Goal: Task Accomplishment & Management: Complete application form

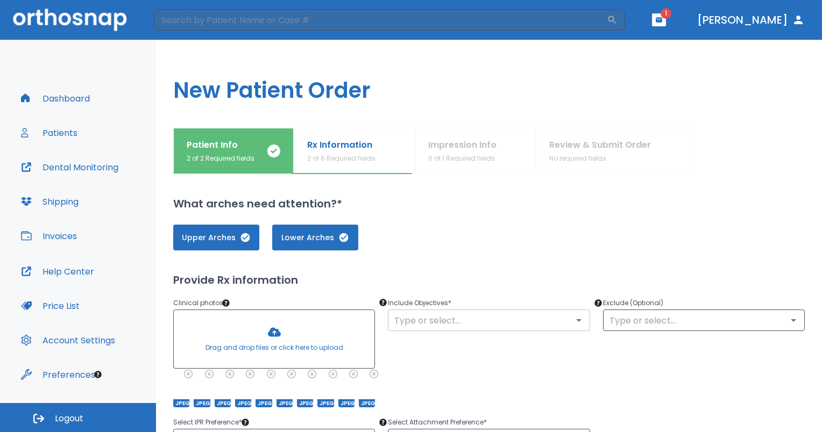
scroll to position [97, 0]
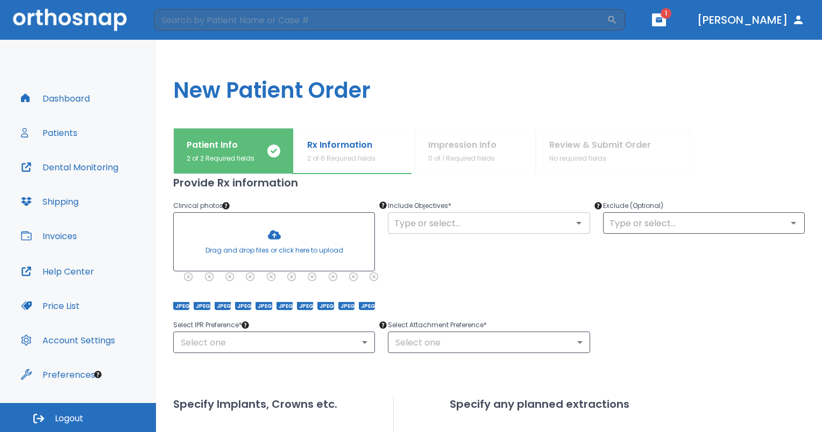
click at [459, 222] on input "text" at bounding box center [488, 223] width 195 height 15
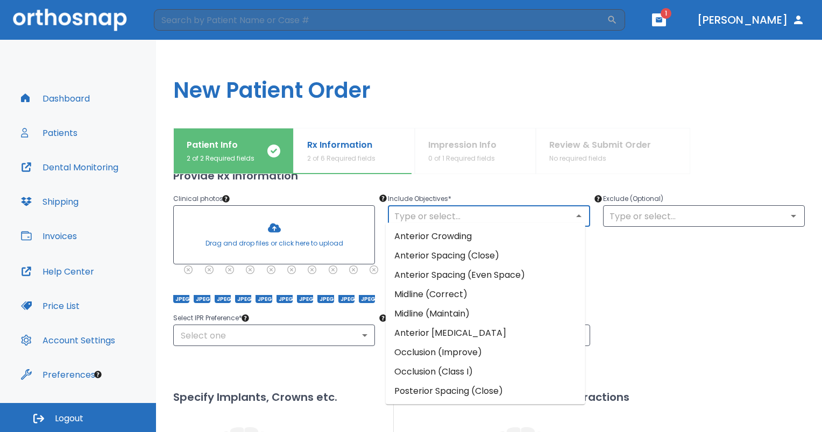
scroll to position [114, 0]
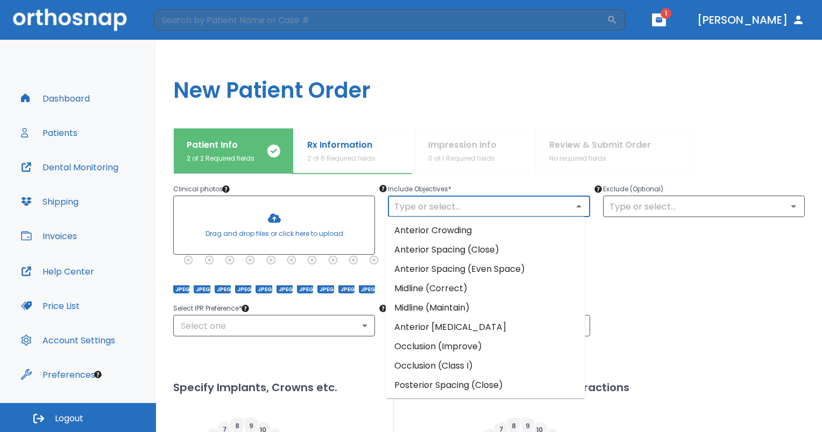
click at [445, 230] on li "Anterior Crowding" at bounding box center [485, 230] width 199 height 19
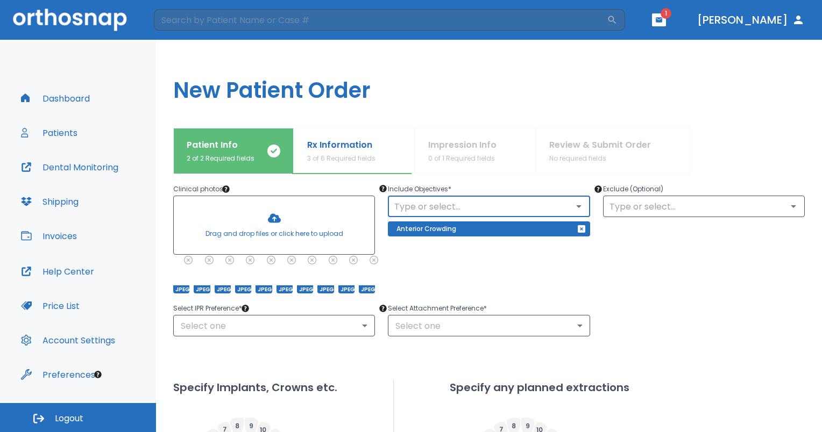
click at [433, 196] on div "​" at bounding box center [489, 207] width 202 height 22
click at [573, 209] on icon "Open" at bounding box center [578, 206] width 13 height 13
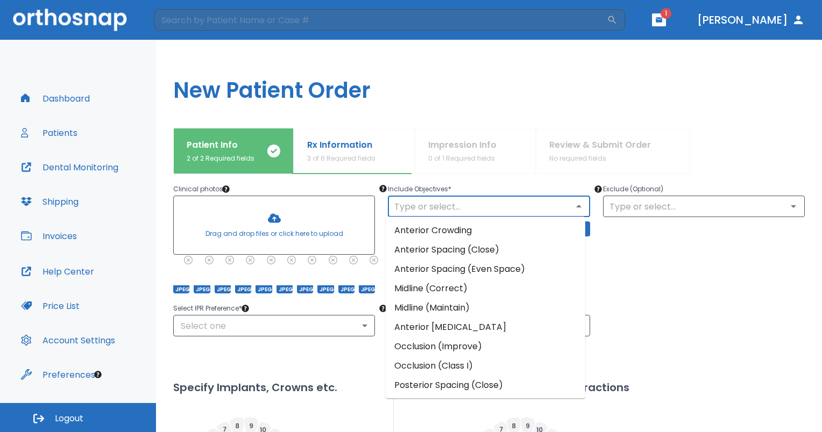
click at [529, 294] on li "Midline (Correct)" at bounding box center [485, 288] width 199 height 19
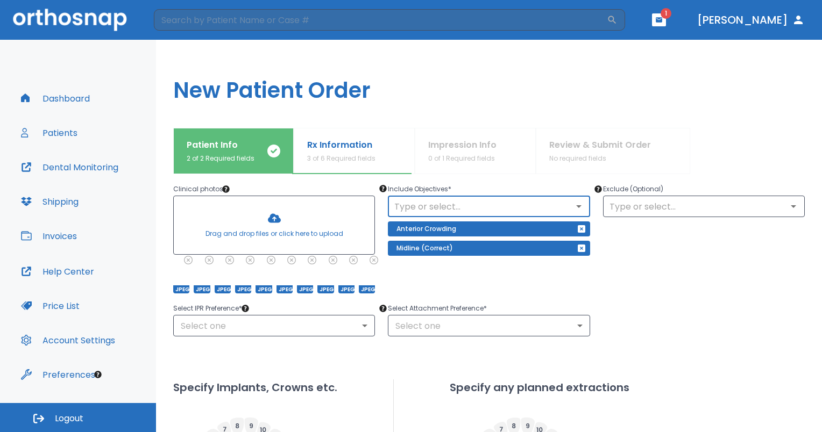
click at [572, 201] on icon "Open" at bounding box center [578, 206] width 13 height 13
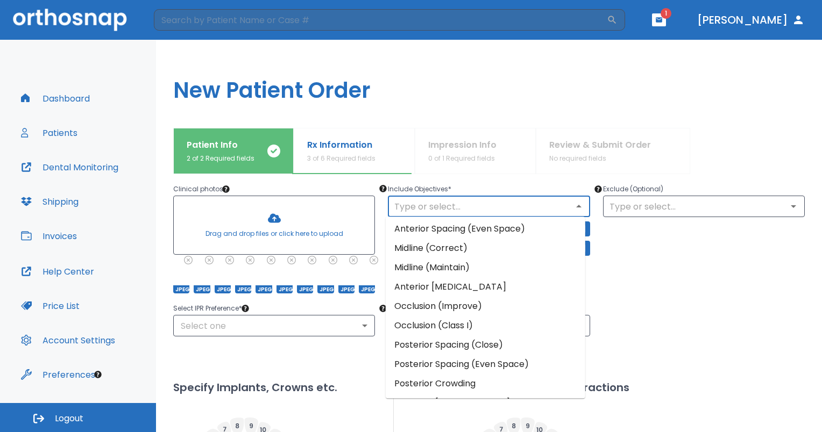
scroll to position [46, 0]
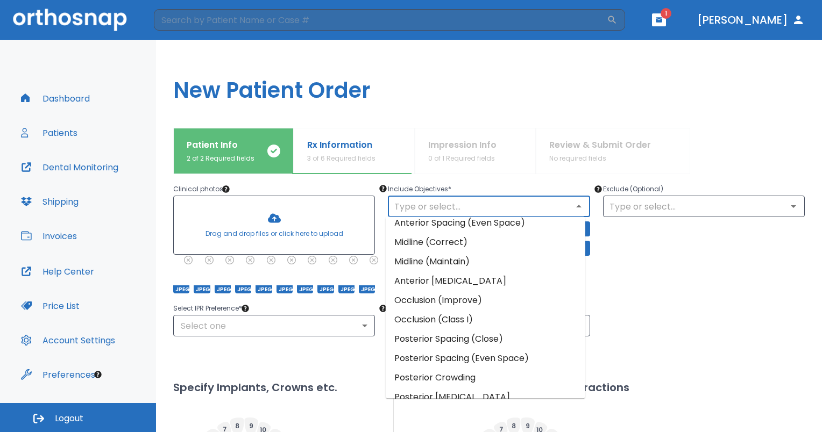
click at [478, 379] on li "Posterior Crowding" at bounding box center [485, 377] width 199 height 19
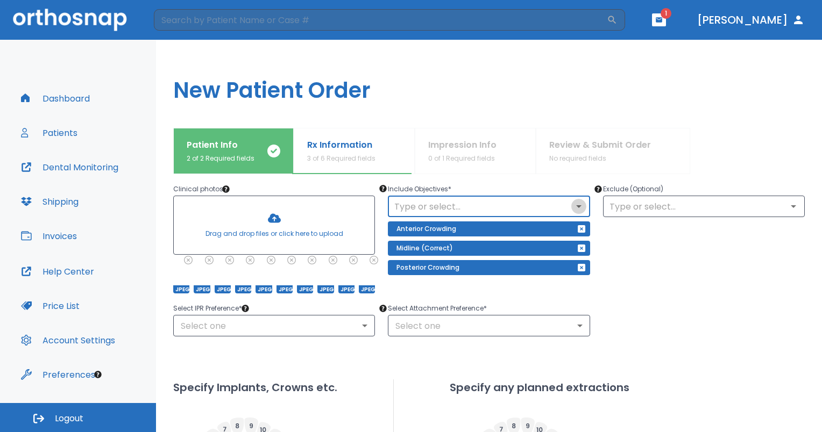
click at [572, 209] on icon "Open" at bounding box center [578, 206] width 13 height 13
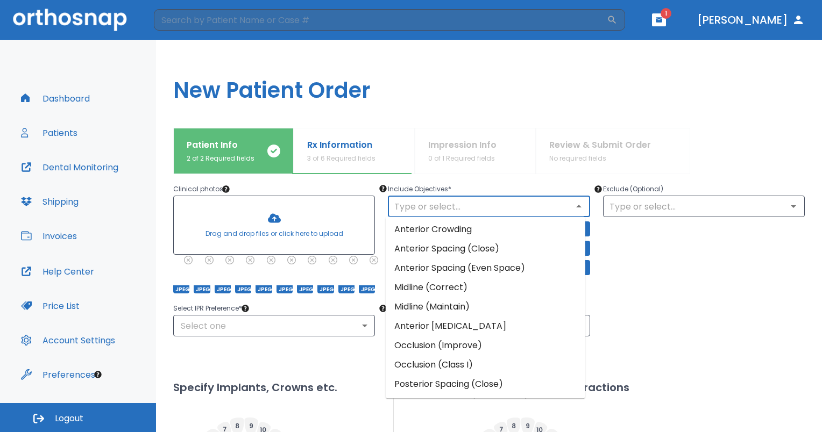
scroll to position [0, 0]
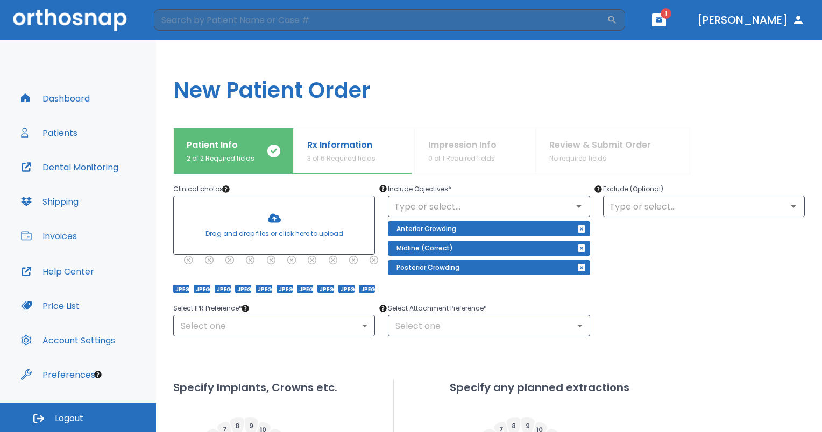
click at [649, 286] on div "Exclude (Optional) ​" at bounding box center [697, 232] width 215 height 124
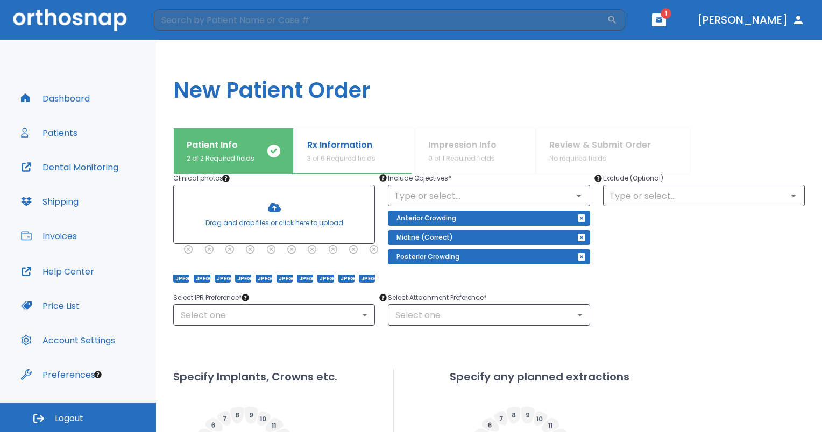
scroll to position [121, 0]
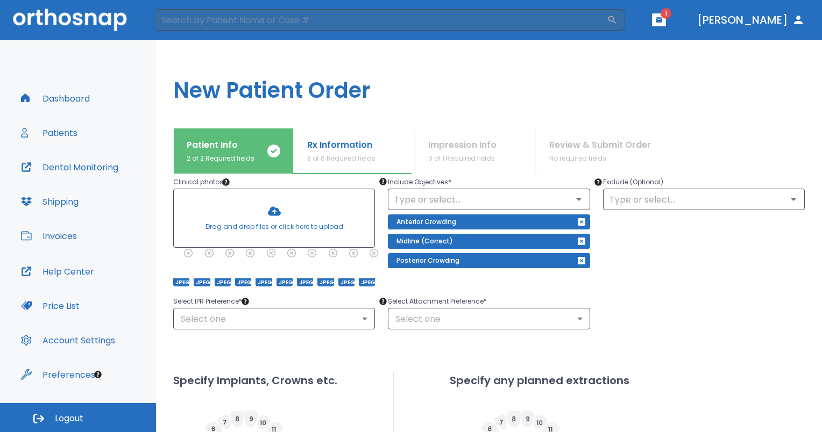
drag, startPoint x: 649, startPoint y: 286, endPoint x: 619, endPoint y: 292, distance: 30.4
click at [619, 292] on div "Select IPR Preference * Select one ​ Select Attachment Preference * Select one ​" at bounding box center [482, 305] width 644 height 47
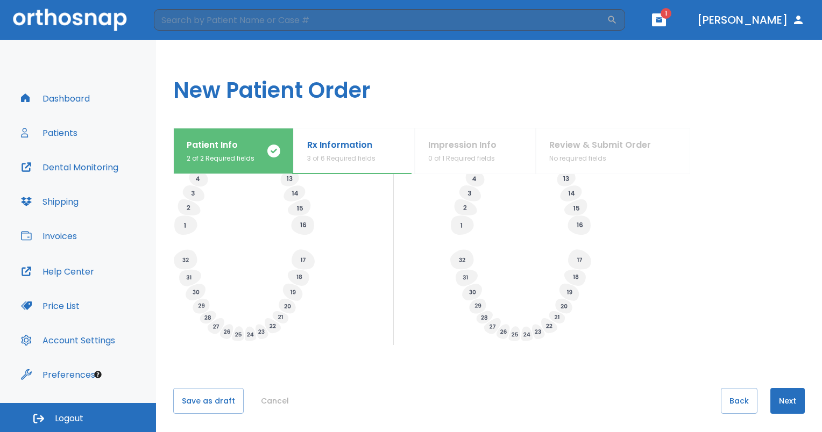
scroll to position [398, 0]
click at [778, 383] on div "What arches need attention?* Upper Arches Lower Arches Provide Rx information C…" at bounding box center [488, 303] width 631 height 258
click at [776, 388] on button "Next" at bounding box center [787, 399] width 34 height 26
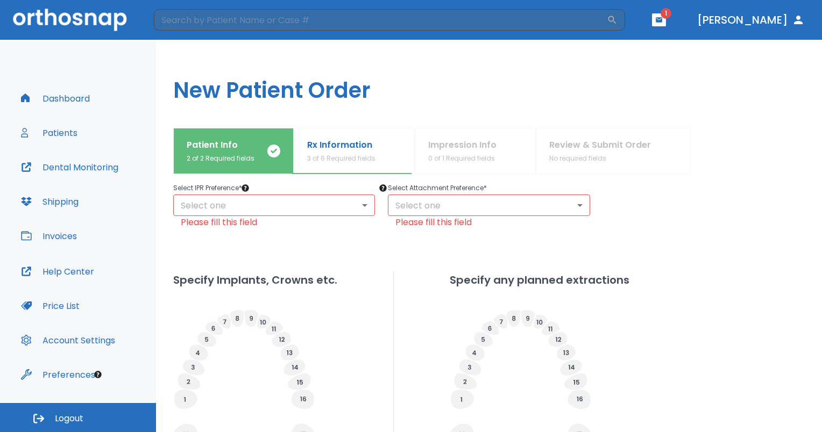
scroll to position [229, 0]
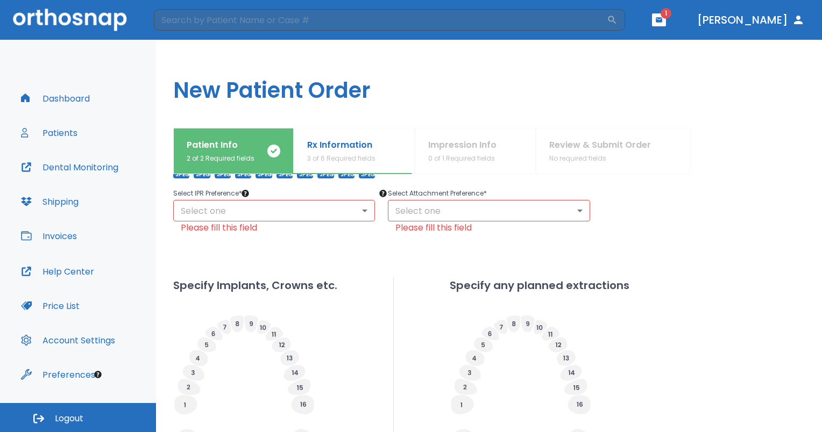
click at [336, 219] on body "​ 1 [PERSON_NAME] Dashboard Patients Dental Monitoring Shipping Invoices Help C…" at bounding box center [411, 216] width 822 height 432
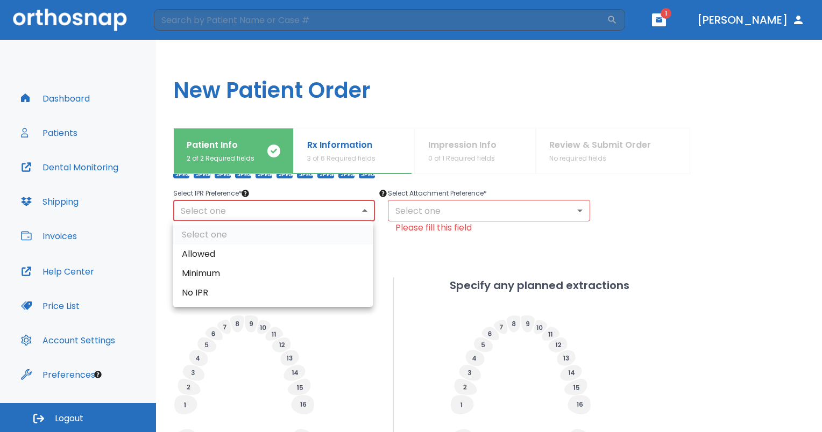
click at [305, 260] on li "Allowed" at bounding box center [272, 254] width 199 height 19
type input "1"
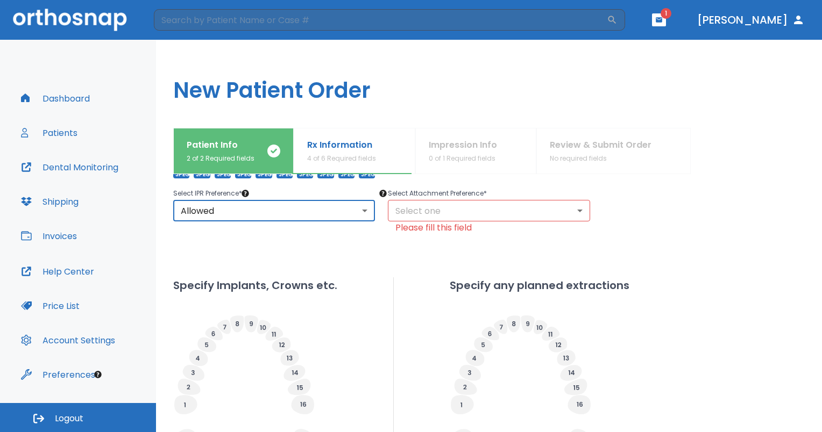
click at [403, 202] on body "​ 1 [PERSON_NAME] Dashboard Patients Dental Monitoring Shipping Invoices Help C…" at bounding box center [411, 216] width 822 height 432
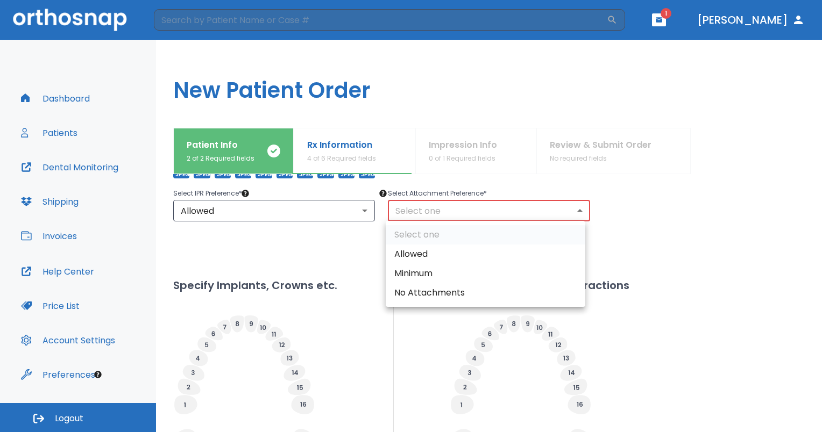
click at [409, 248] on li "Allowed" at bounding box center [485, 254] width 199 height 19
type input "1"
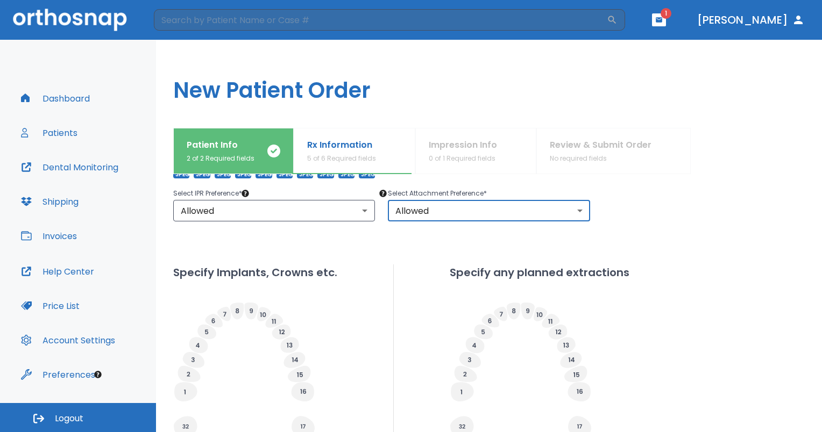
scroll to position [398, 0]
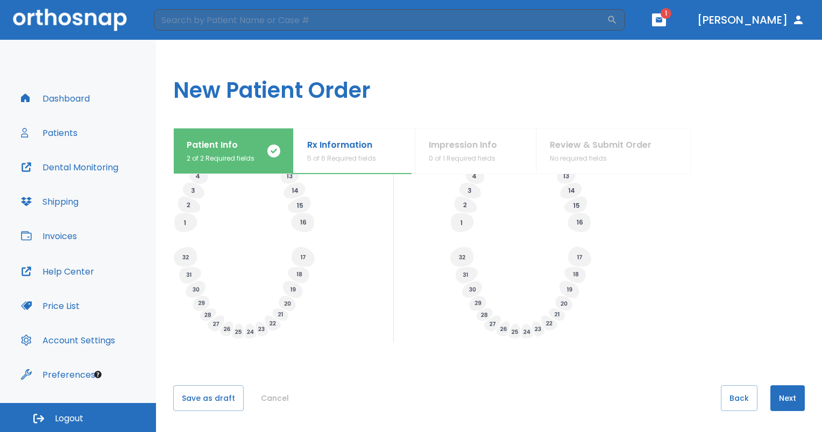
click at [784, 392] on button "Next" at bounding box center [787, 399] width 34 height 26
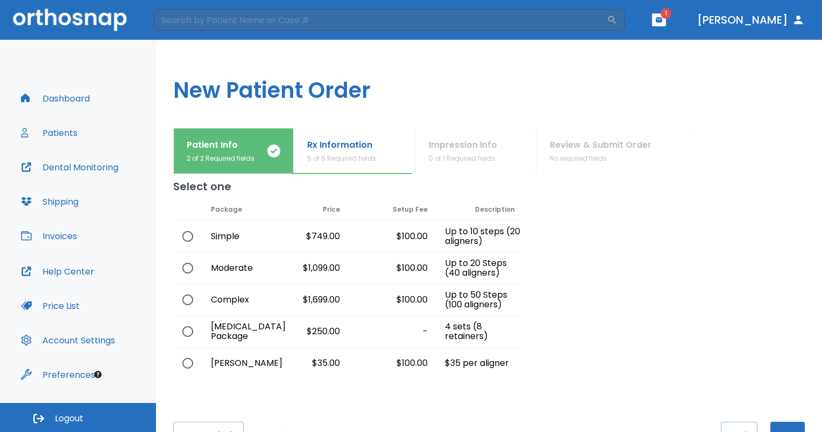
scroll to position [13, 0]
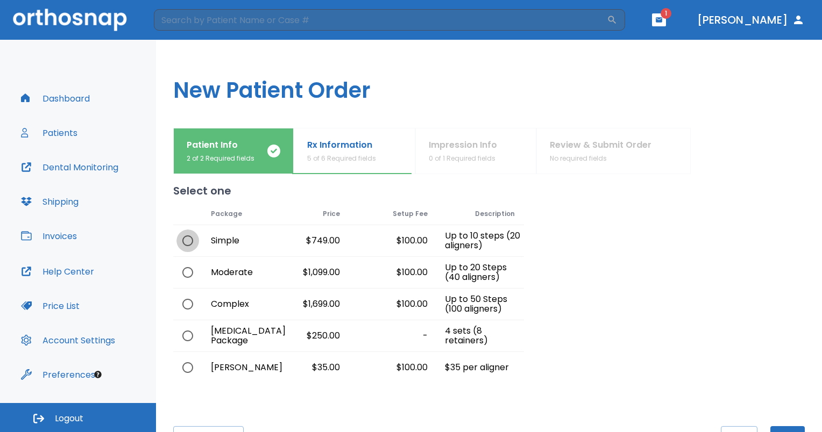
click at [191, 243] on input "radio" at bounding box center [187, 241] width 23 height 23
radio input "true"
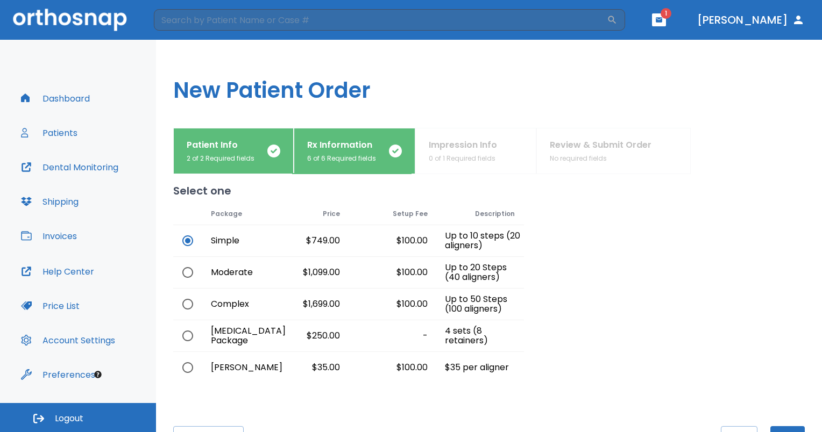
scroll to position [54, 0]
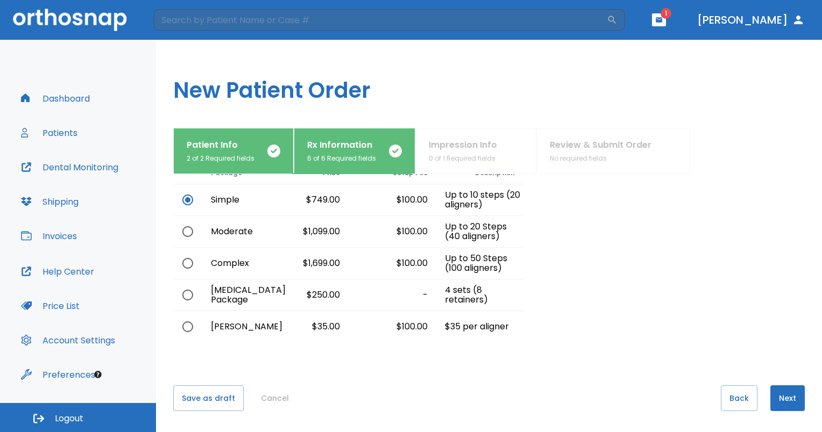
click at [783, 411] on div "Save as draft Cancel Back Next" at bounding box center [488, 409] width 631 height 47
click at [781, 404] on button "Next" at bounding box center [787, 399] width 34 height 26
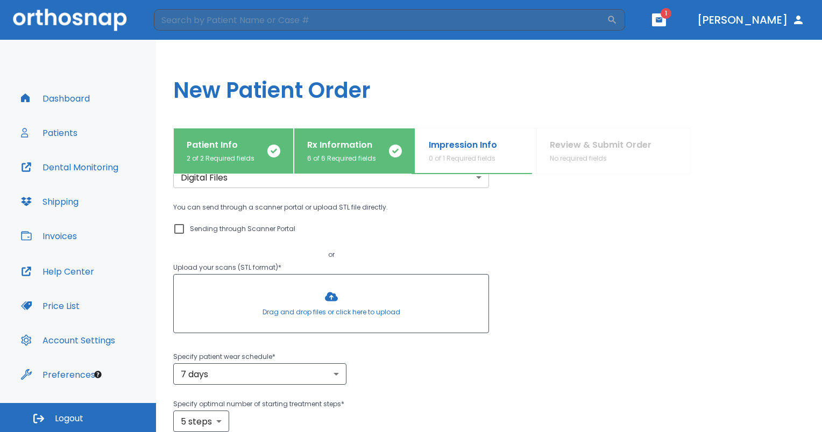
scroll to position [0, 0]
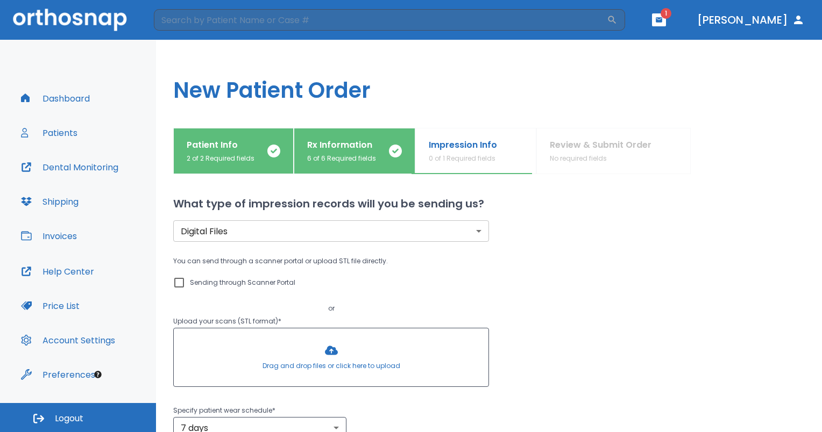
click at [425, 238] on body "​ 1 [PERSON_NAME] Dashboard Patients Dental Monitoring Shipping Invoices Help C…" at bounding box center [411, 216] width 822 height 432
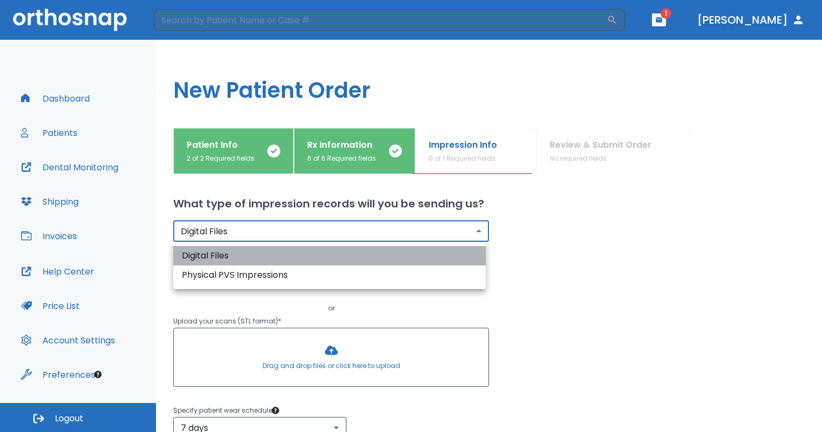
click at [399, 258] on li "Digital Files" at bounding box center [329, 255] width 312 height 19
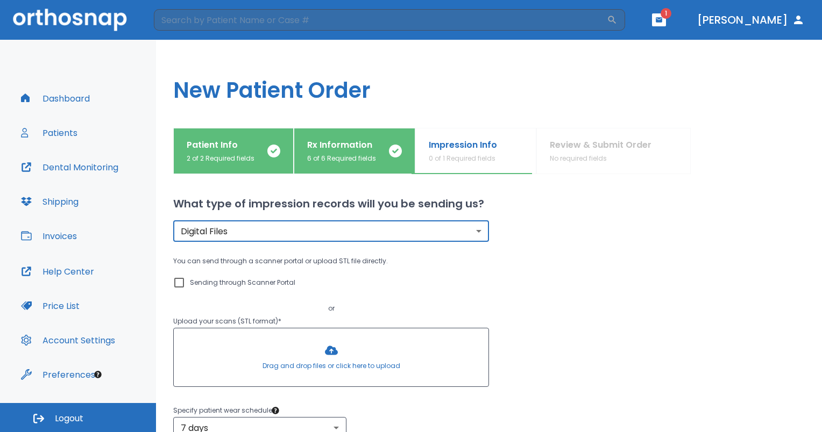
click at [224, 286] on p "Sending through Scanner Portal" at bounding box center [242, 282] width 105 height 13
click at [185, 286] on input "Sending through Scanner Portal" at bounding box center [179, 282] width 13 height 13
checkbox input "true"
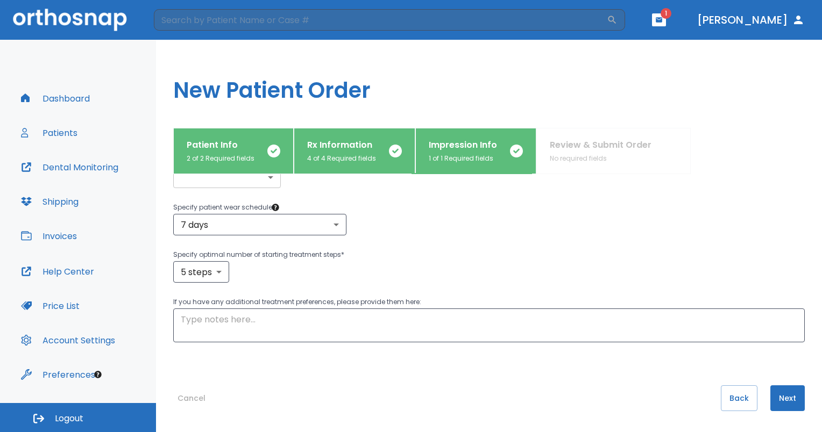
scroll to position [30, 0]
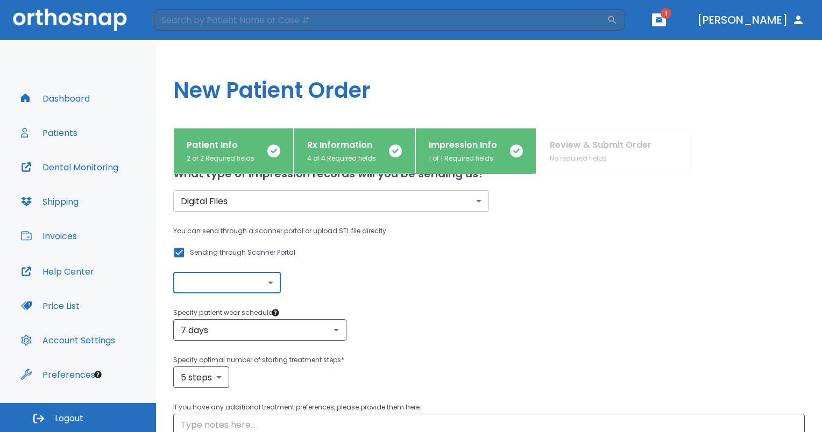
drag, startPoint x: 226, startPoint y: 286, endPoint x: 389, endPoint y: 329, distance: 168.9
click at [389, 329] on div "7 days 7 ​" at bounding box center [488, 330] width 631 height 22
click at [274, 280] on body "​ 1 [PERSON_NAME] Dashboard Patients Dental Monitoring Shipping Invoices Help C…" at bounding box center [411, 216] width 822 height 432
click at [345, 267] on div at bounding box center [411, 216] width 822 height 432
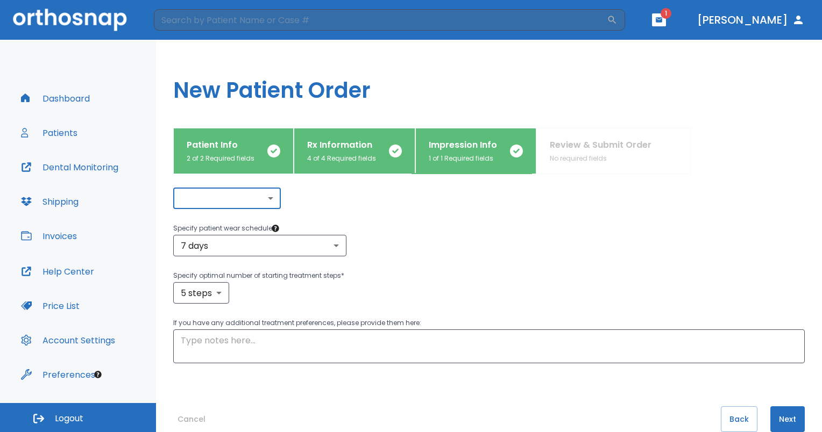
scroll to position [116, 0]
drag, startPoint x: 345, startPoint y: 275, endPoint x: 570, endPoint y: 288, distance: 225.1
click at [570, 288] on div "5 steps 5 ​" at bounding box center [488, 292] width 631 height 22
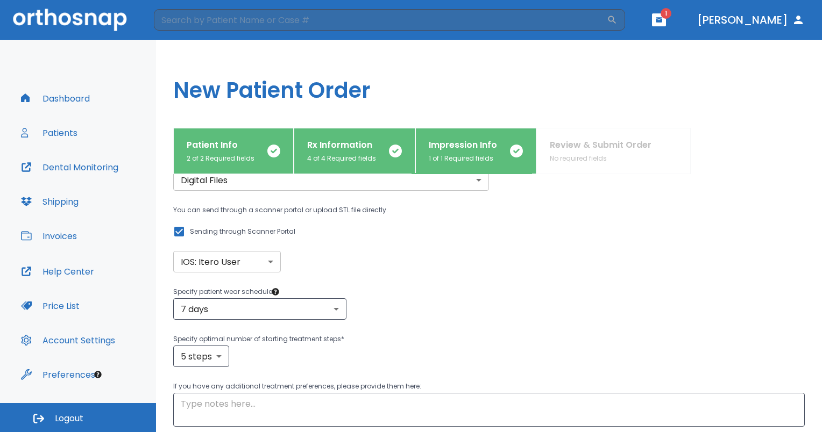
scroll to position [135, 0]
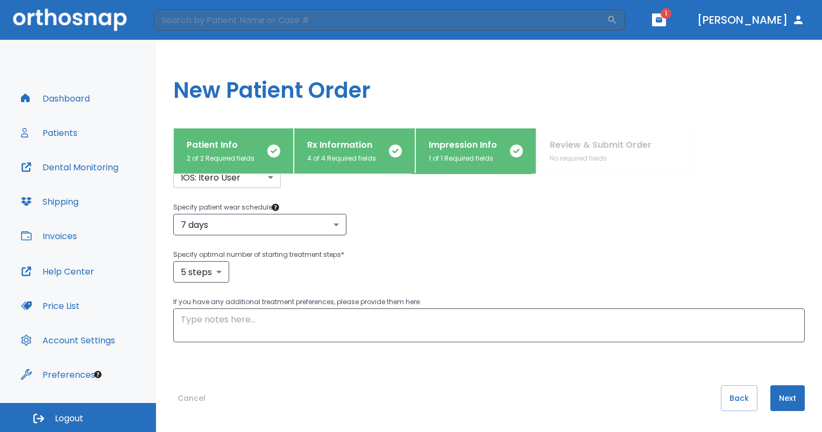
drag, startPoint x: 570, startPoint y: 288, endPoint x: 777, endPoint y: 403, distance: 237.1
click at [777, 403] on button "Next" at bounding box center [787, 399] width 34 height 26
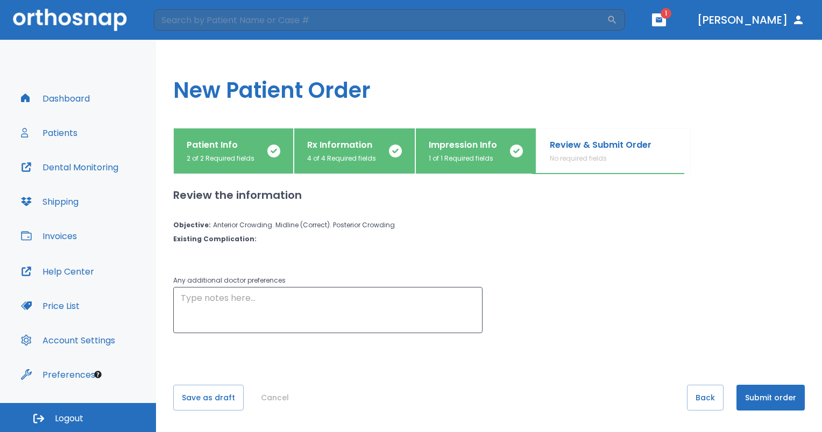
scroll to position [0, 0]
click at [777, 403] on button "Submit order" at bounding box center [770, 398] width 68 height 26
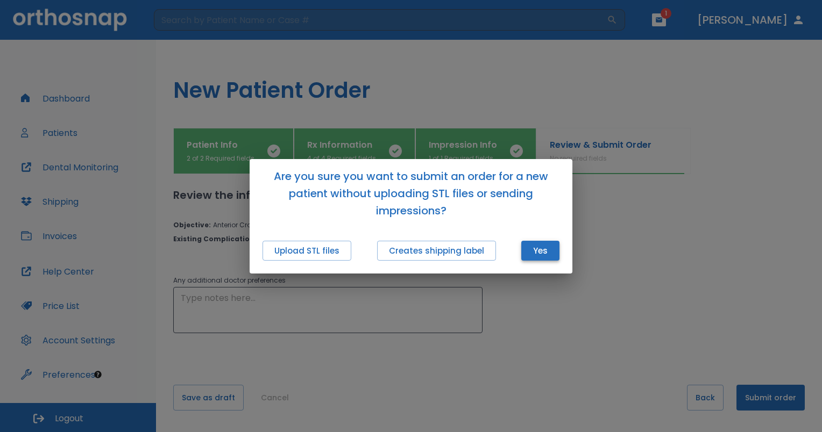
click at [544, 251] on button "Yes" at bounding box center [540, 251] width 38 height 20
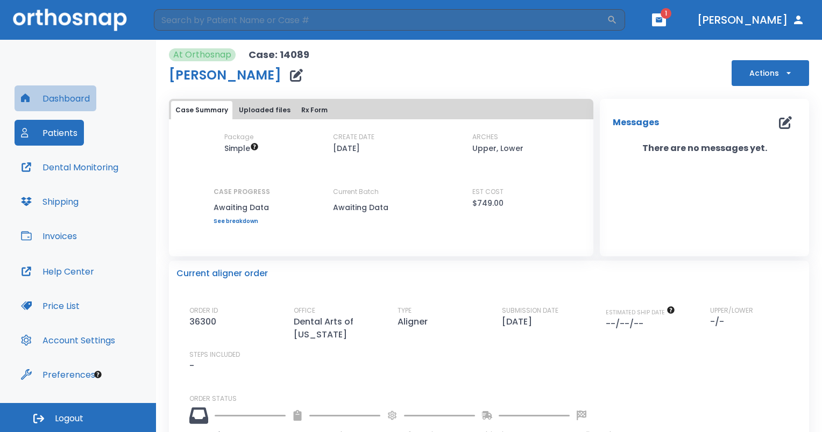
click at [92, 95] on button "Dashboard" at bounding box center [56, 98] width 82 height 26
